Goal: Find specific page/section: Find specific page/section

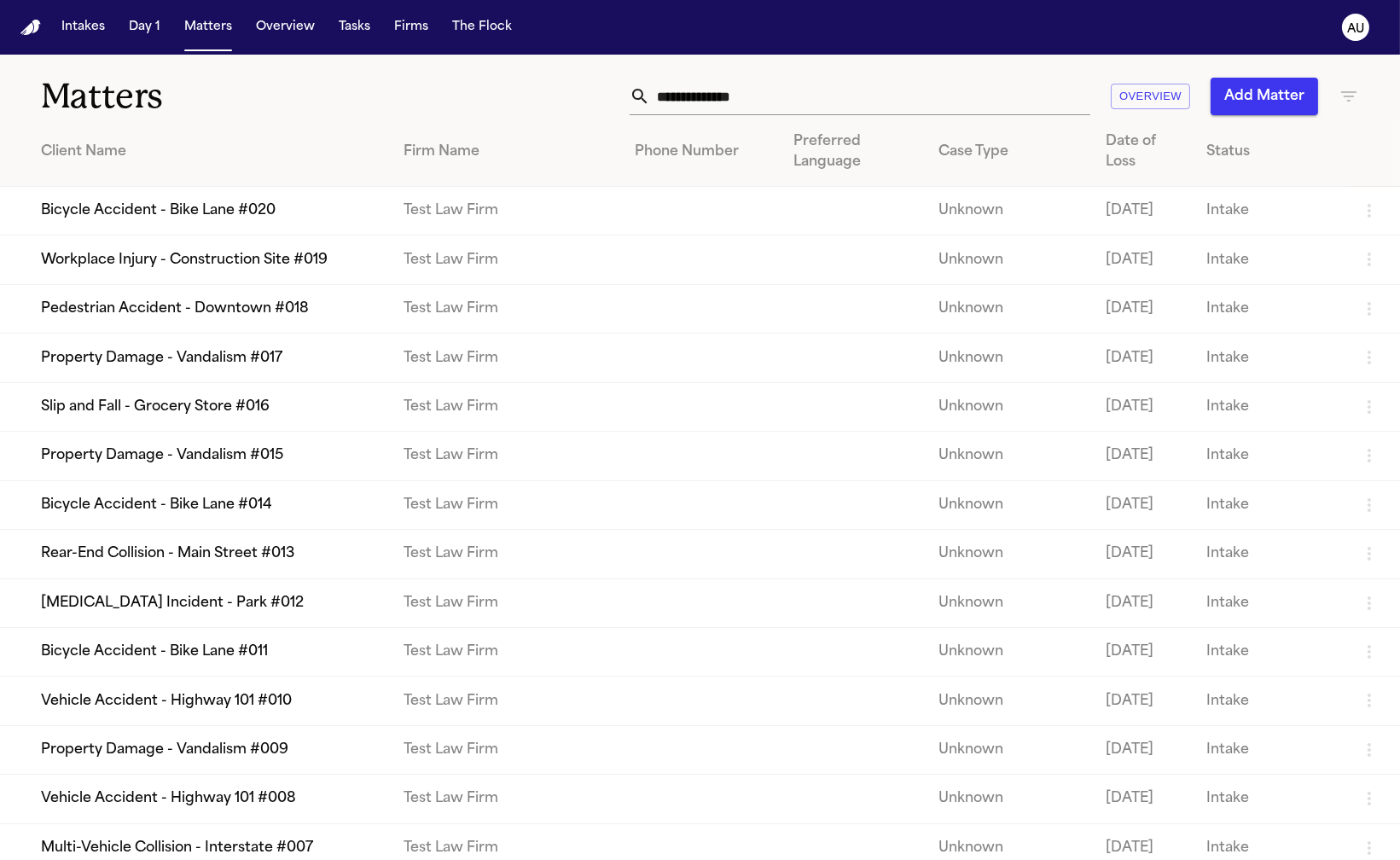
click at [277, 235] on td "Bicycle Accident - Bike Lane #020" at bounding box center [195, 211] width 390 height 48
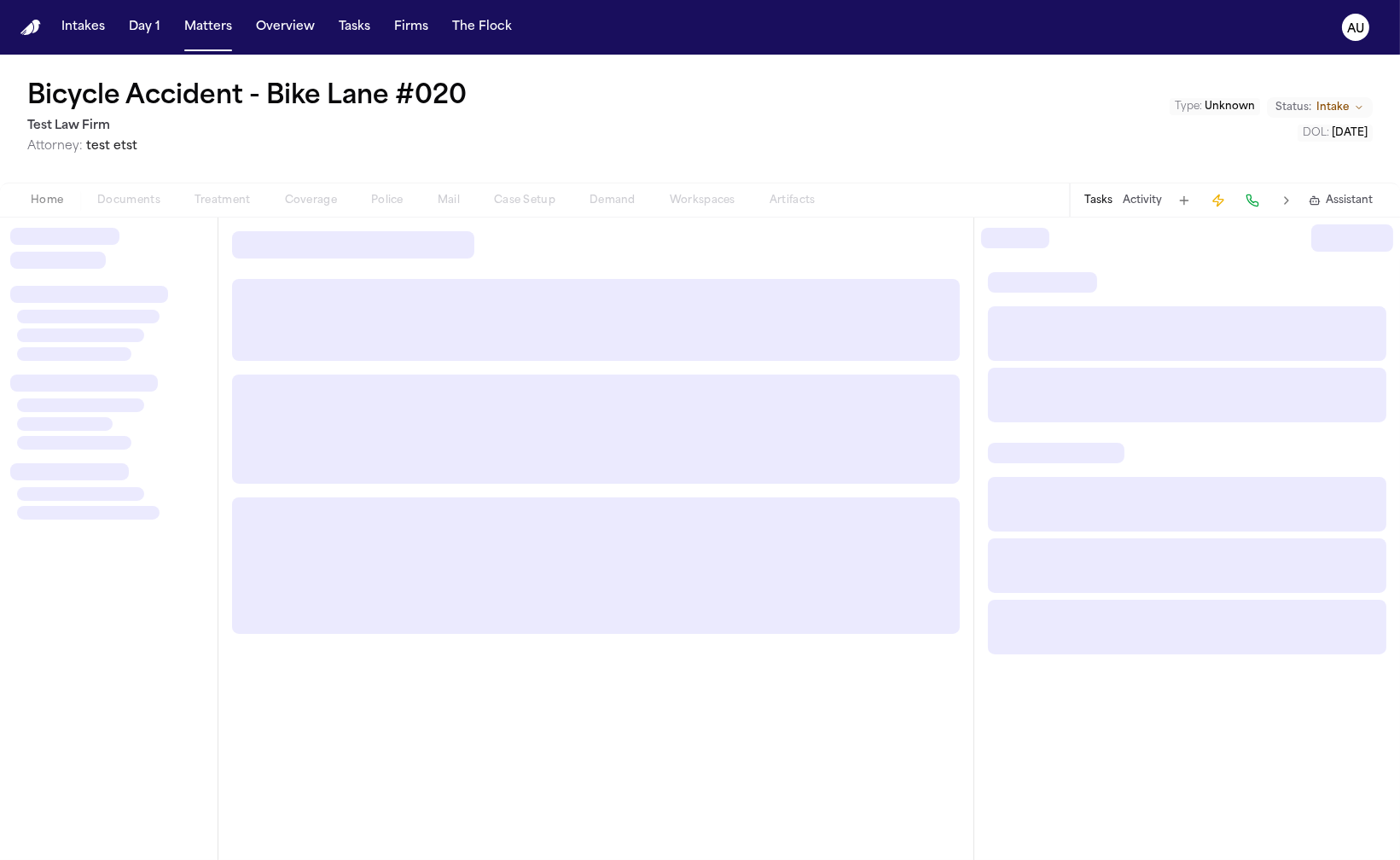
click at [120, 150] on span "test etst" at bounding box center [111, 146] width 51 height 13
drag, startPoint x: 16, startPoint y: 148, endPoint x: 28, endPoint y: 145, distance: 12.4
click at [16, 147] on div "Bicycle Accident - Bike Lane #020 Test Law Firm Attorney: test etst Type : Unkn…" at bounding box center [700, 118] width 1400 height 128
click at [32, 145] on span "Attorney:" at bounding box center [55, 146] width 55 height 13
drag, startPoint x: 213, startPoint y: 142, endPoint x: 195, endPoint y: 144, distance: 18.1
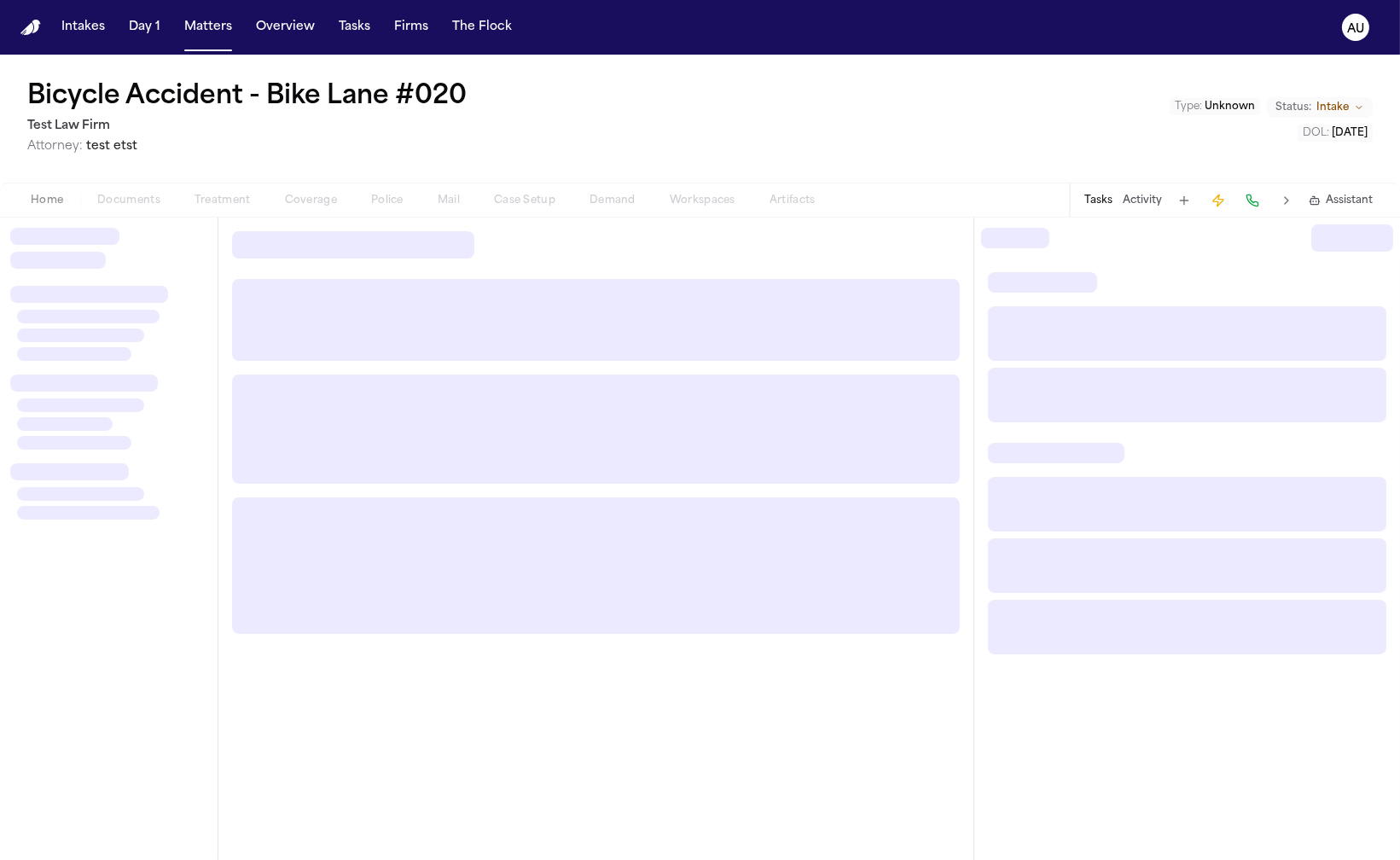
click at [212, 140] on span "Attorney: test etst" at bounding box center [251, 146] width 446 height 17
click at [92, 125] on h2 "Test Law Firm" at bounding box center [251, 127] width 446 height 21
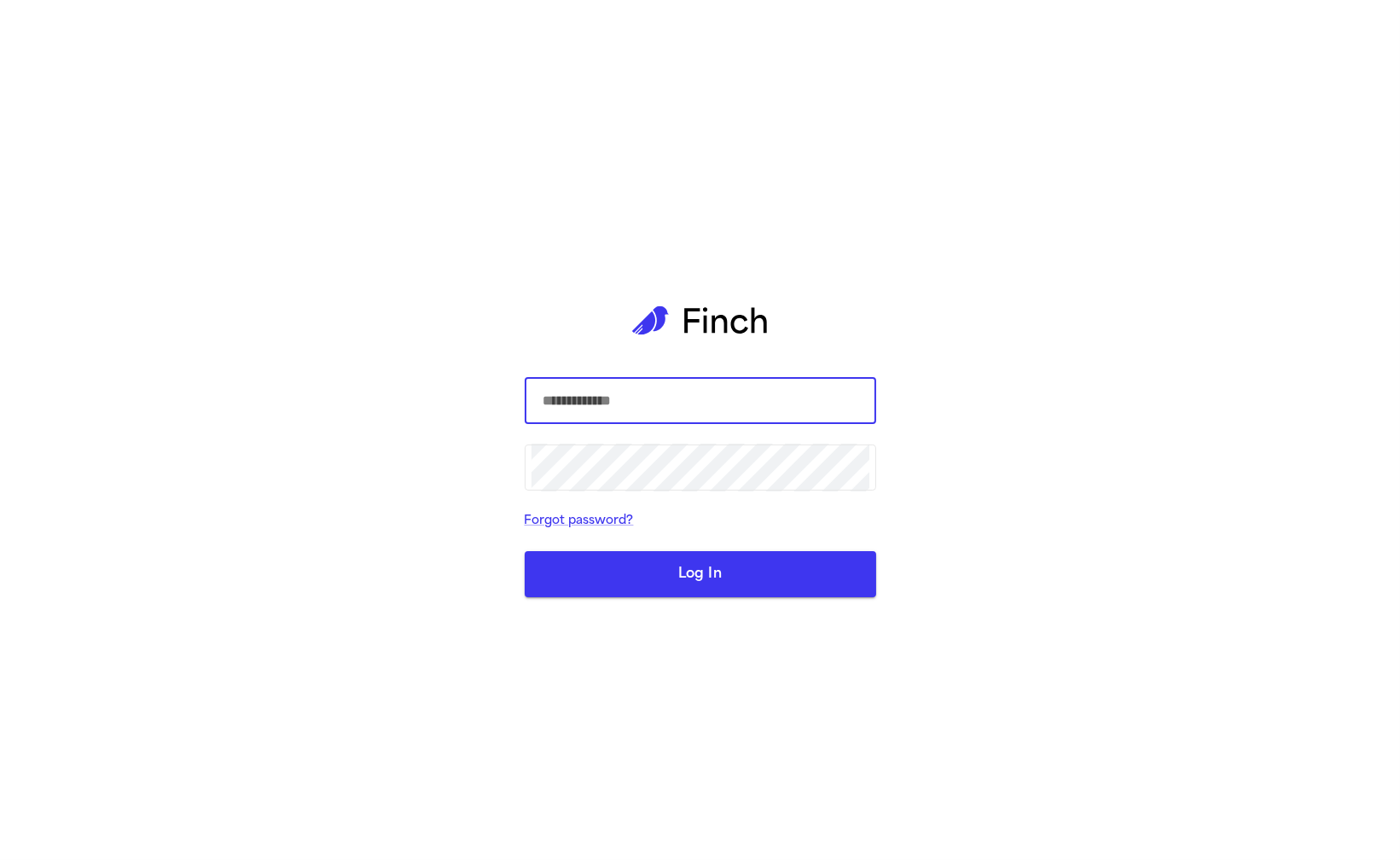
drag, startPoint x: 518, startPoint y: 319, endPoint x: 527, endPoint y: 333, distance: 16.6
click at [511, 312] on main "​ ​ Forgot password? Log In" at bounding box center [700, 430] width 379 height 860
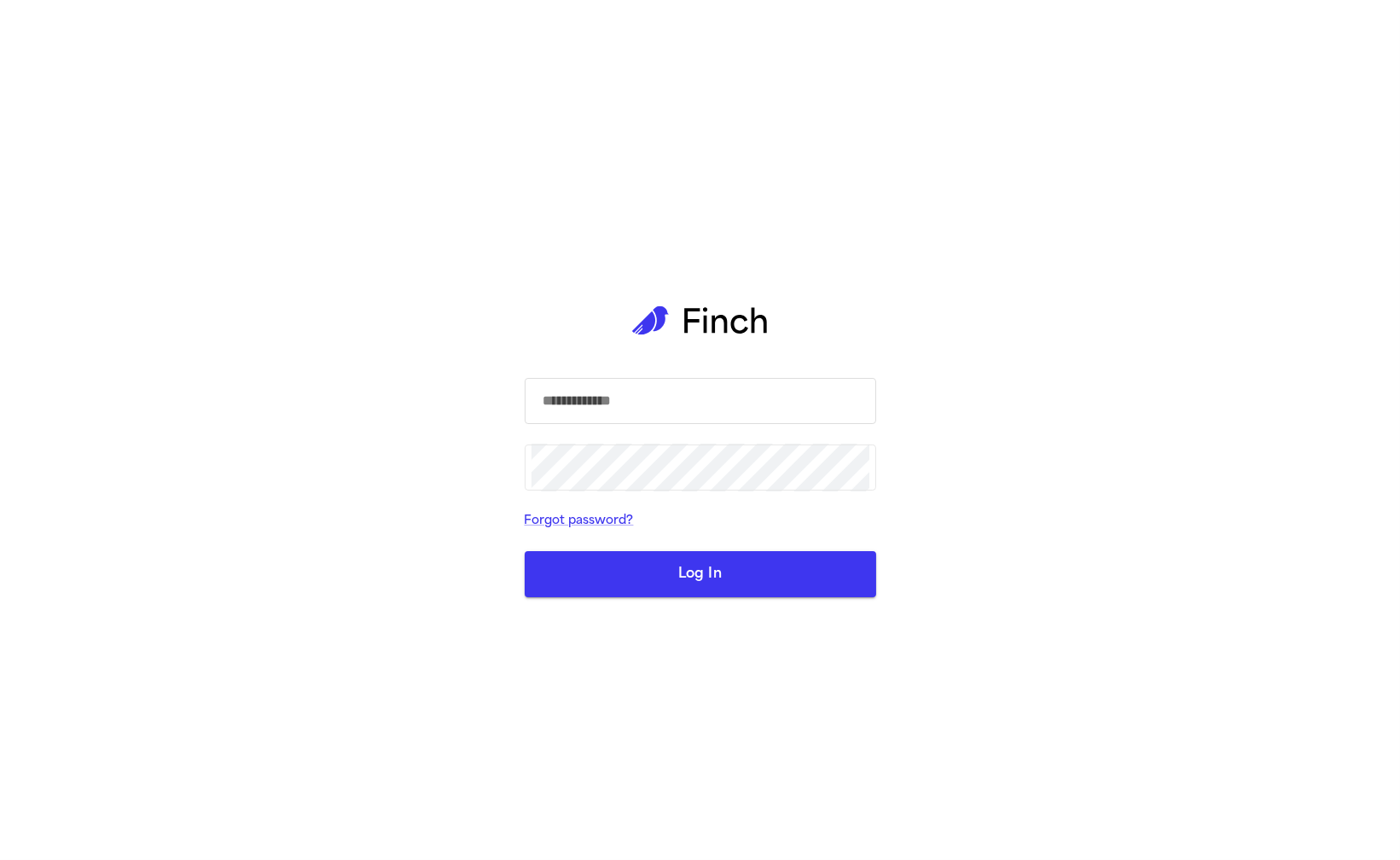
click at [595, 393] on input "text" at bounding box center [700, 401] width 338 height 47
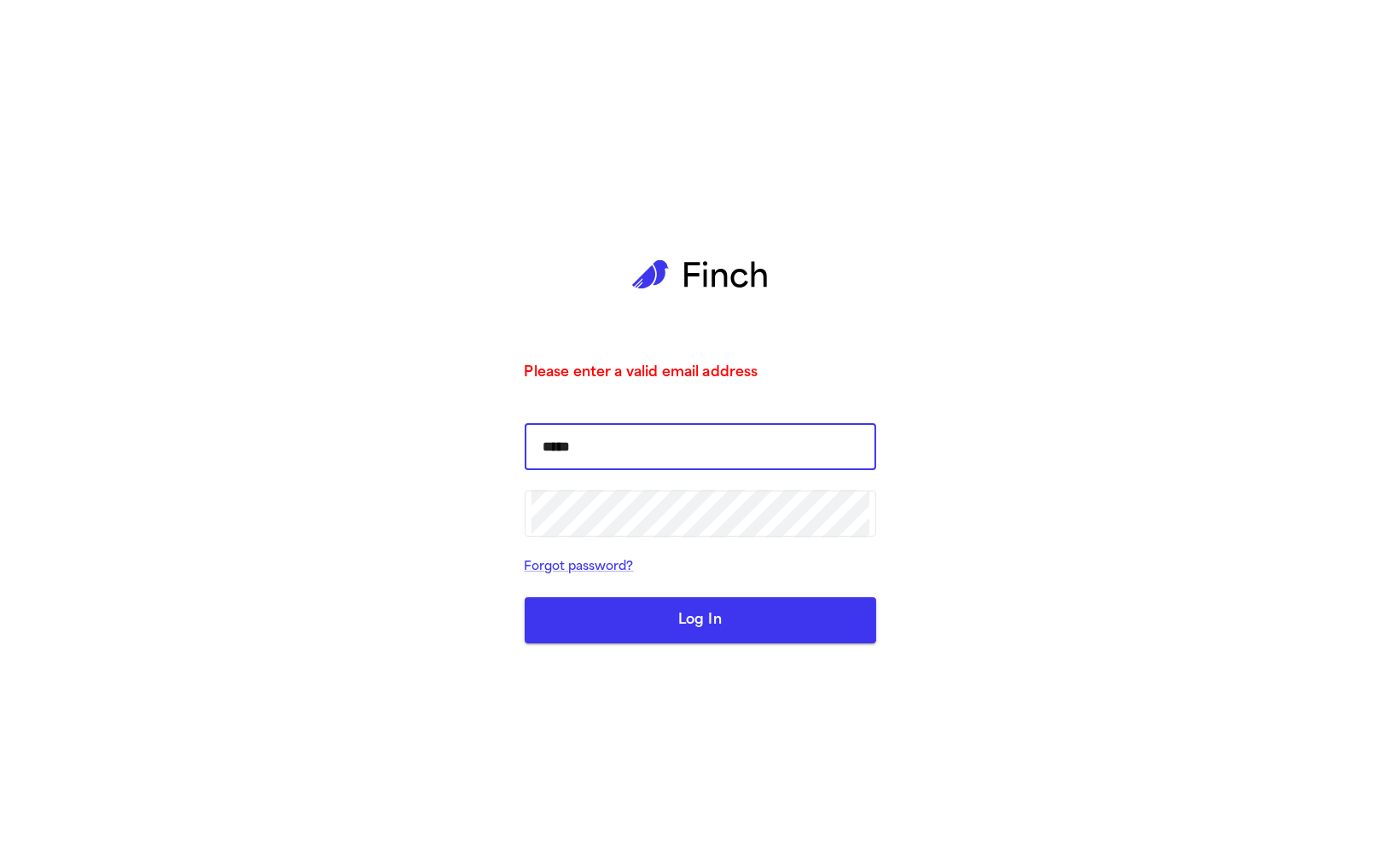
click at [715, 460] on input "*****" at bounding box center [700, 446] width 338 height 47
type input "**********"
click at [525, 597] on button "Log In" at bounding box center [700, 620] width 352 height 46
